Goal: Transaction & Acquisition: Purchase product/service

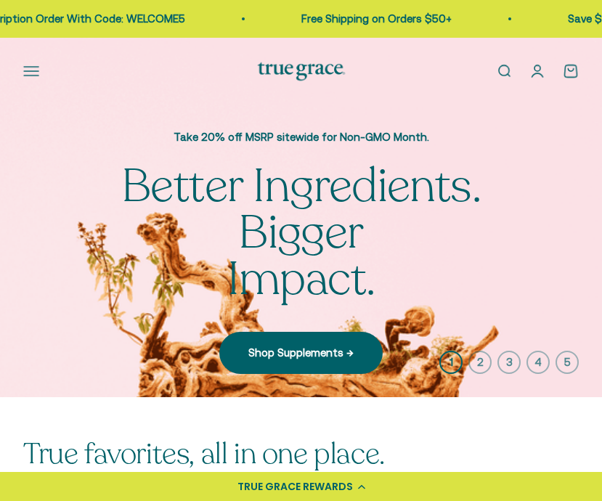
click at [13, 76] on div "Open navigation menu Open search Shop Multivitamins Women's Multivitamin Women'…" at bounding box center [301, 72] width 602 height 68
click at [27, 72] on button "Open navigation menu" at bounding box center [31, 71] width 16 height 16
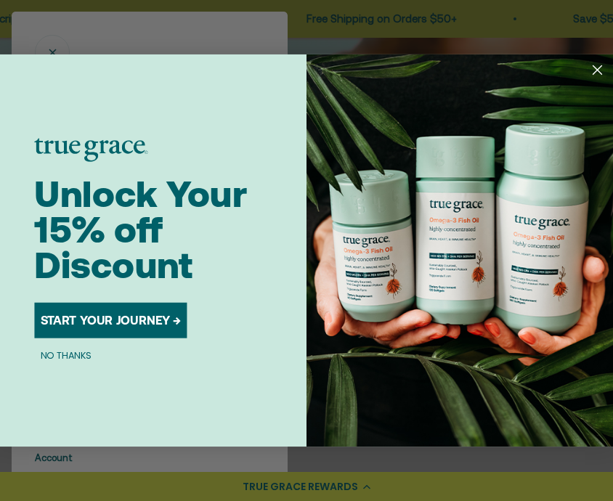
click at [81, 359] on button "NO THANKS" at bounding box center [65, 355] width 63 height 15
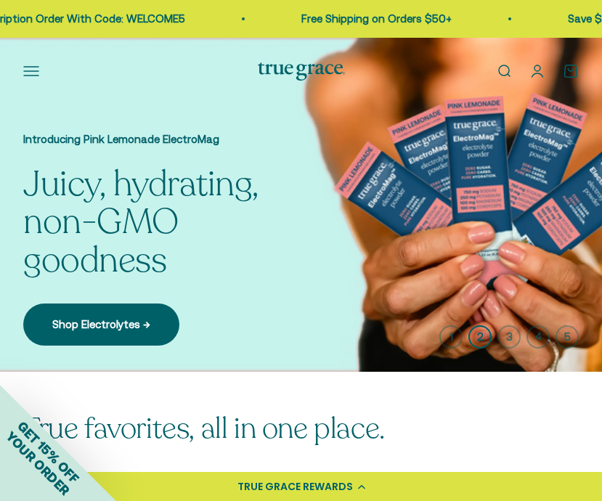
click at [30, 70] on button "Open navigation menu" at bounding box center [31, 71] width 16 height 16
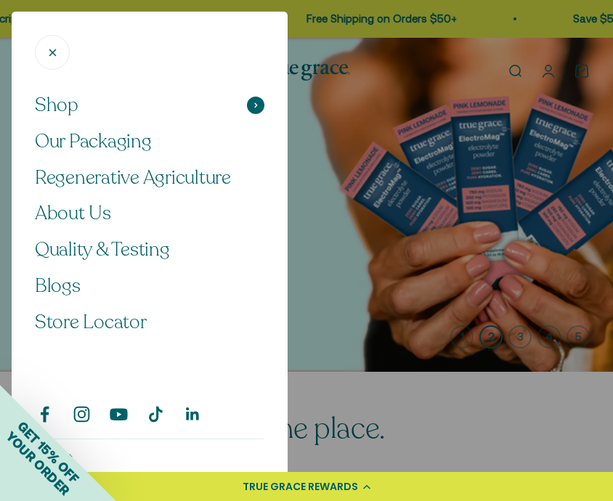
click at [61, 97] on span "Shop" at bounding box center [57, 105] width 44 height 25
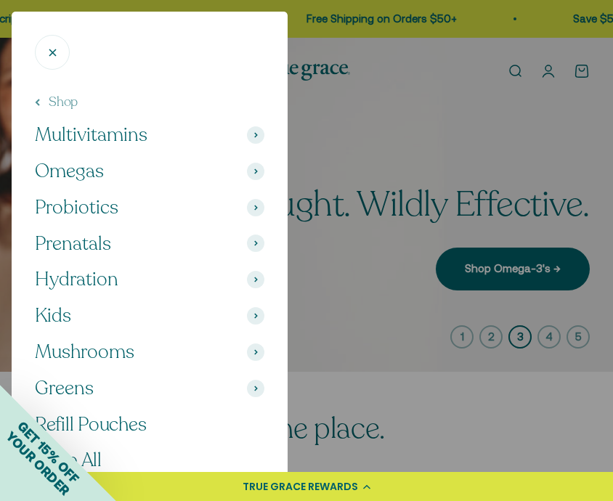
click at [77, 171] on span "Omegas" at bounding box center [69, 171] width 69 height 25
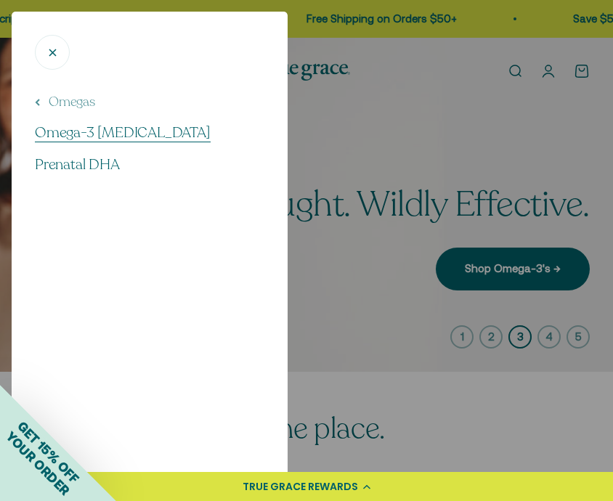
click at [70, 129] on span "Omega-3 [MEDICAL_DATA]" at bounding box center [123, 133] width 176 height 20
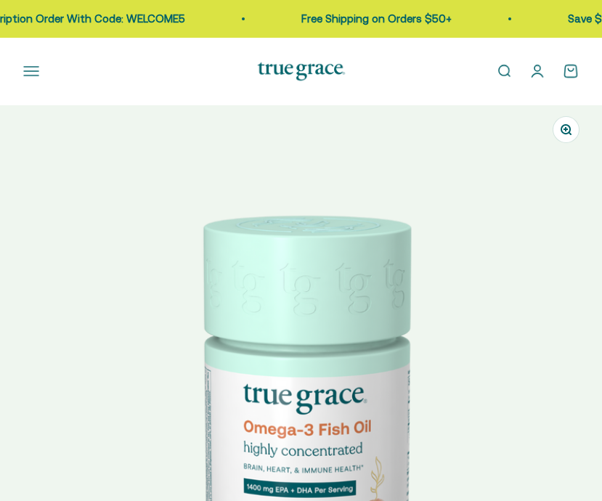
select select "3"
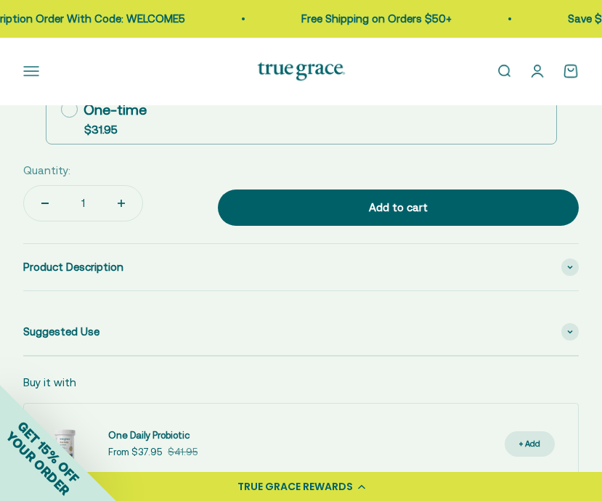
scroll to position [1266, 0]
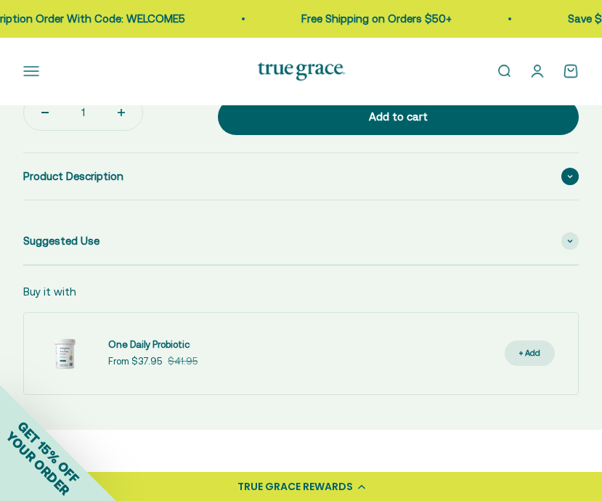
click at [254, 186] on div "Product Description" at bounding box center [300, 176] width 555 height 46
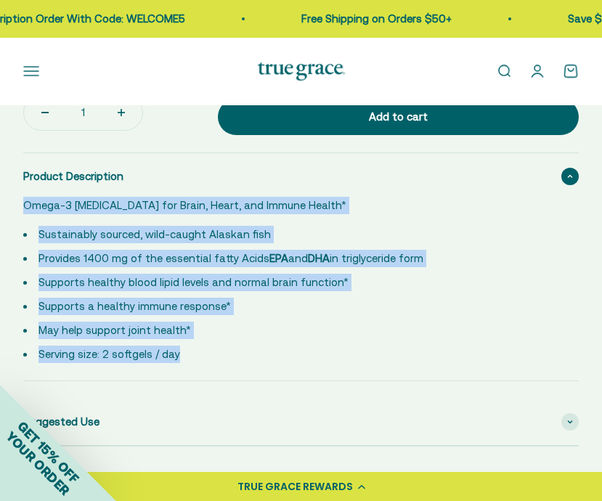
drag, startPoint x: 218, startPoint y: 360, endPoint x: 51, endPoint y: 205, distance: 228.1
copy div "Omega-3 Fish Oil for Brain, Heart, and Immune Health* Sustainably sourced, wild…"
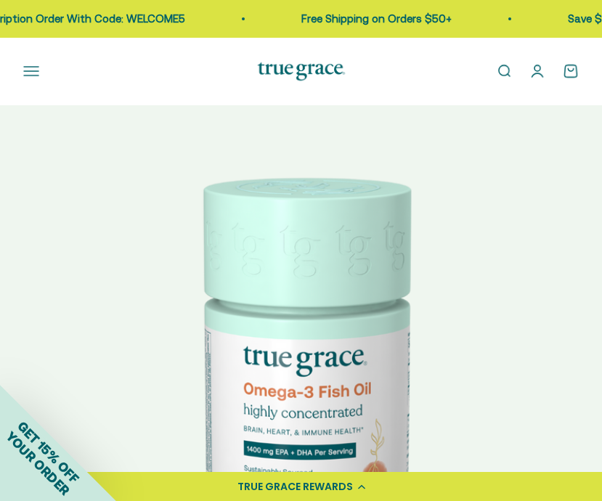
scroll to position [277, 0]
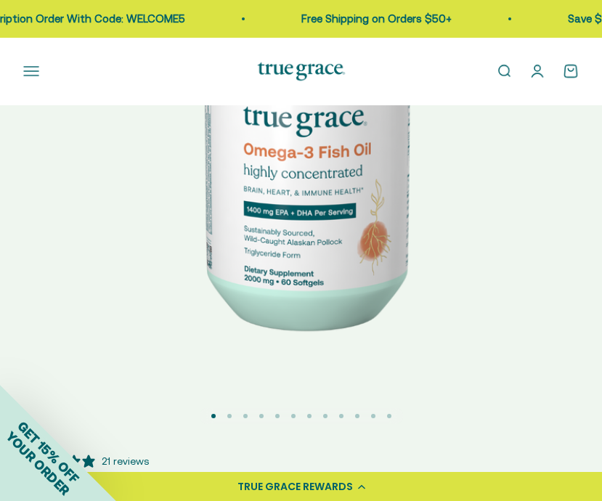
click at [229, 418] on button "Go to item 2" at bounding box center [229, 416] width 4 height 4
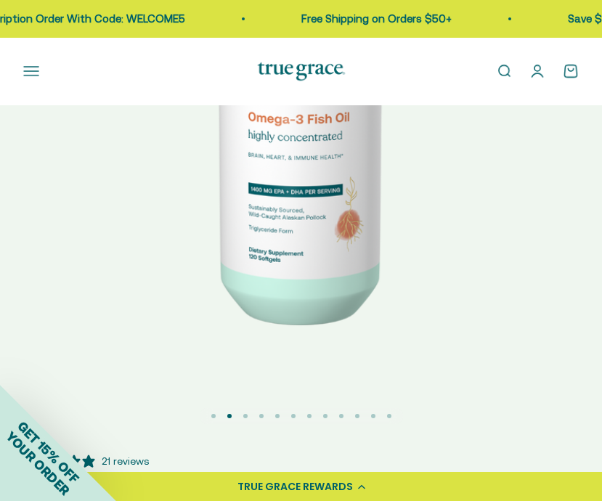
scroll to position [0, 603]
click at [243, 417] on button "Go to item 3" at bounding box center [245, 416] width 4 height 4
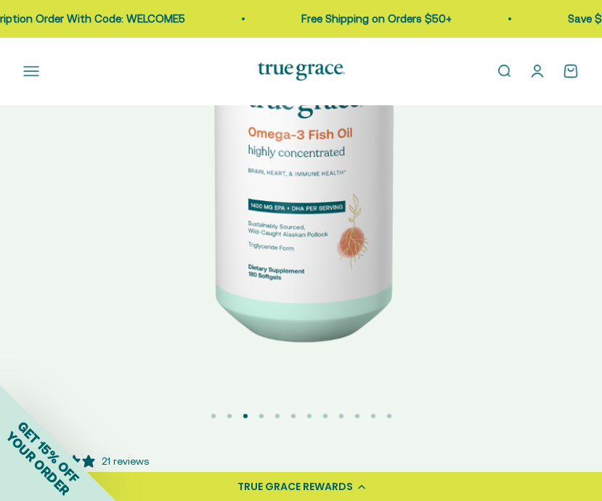
click at [259, 415] on button "Go to item 4" at bounding box center [261, 416] width 4 height 4
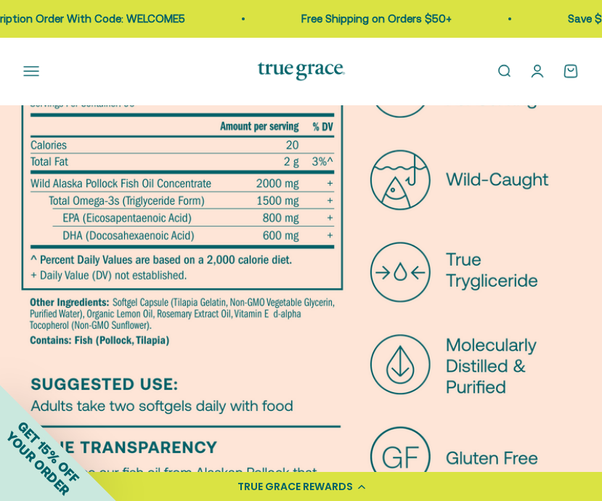
scroll to position [70, 0]
